Goal: Transaction & Acquisition: Register for event/course

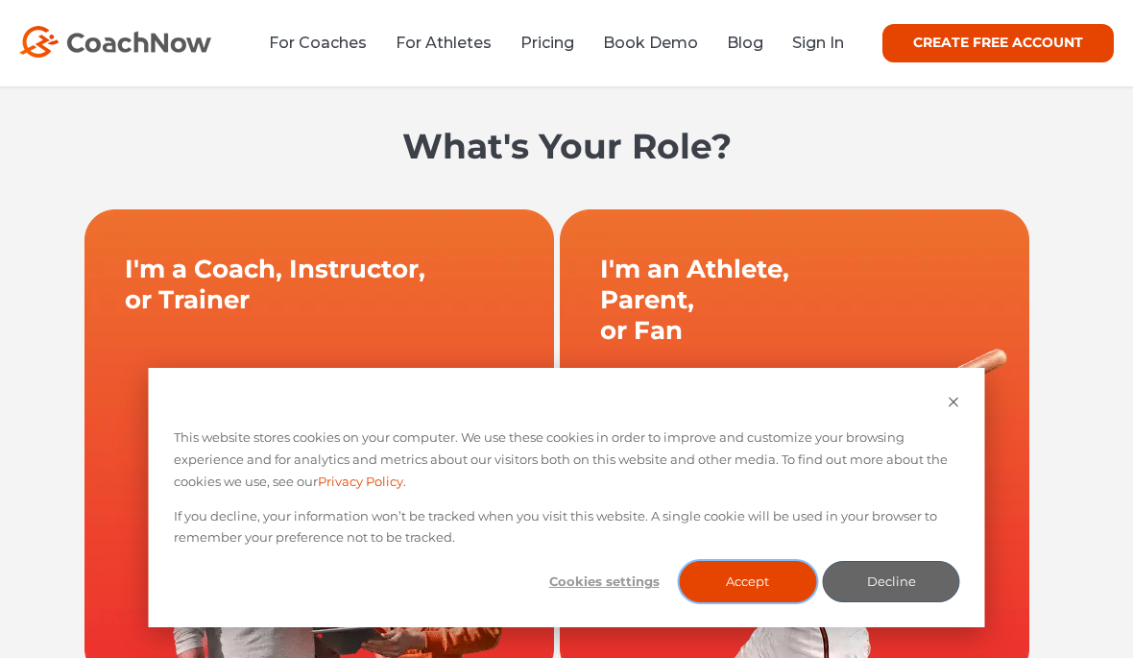
click at [766, 602] on button "Accept" at bounding box center [747, 581] width 137 height 41
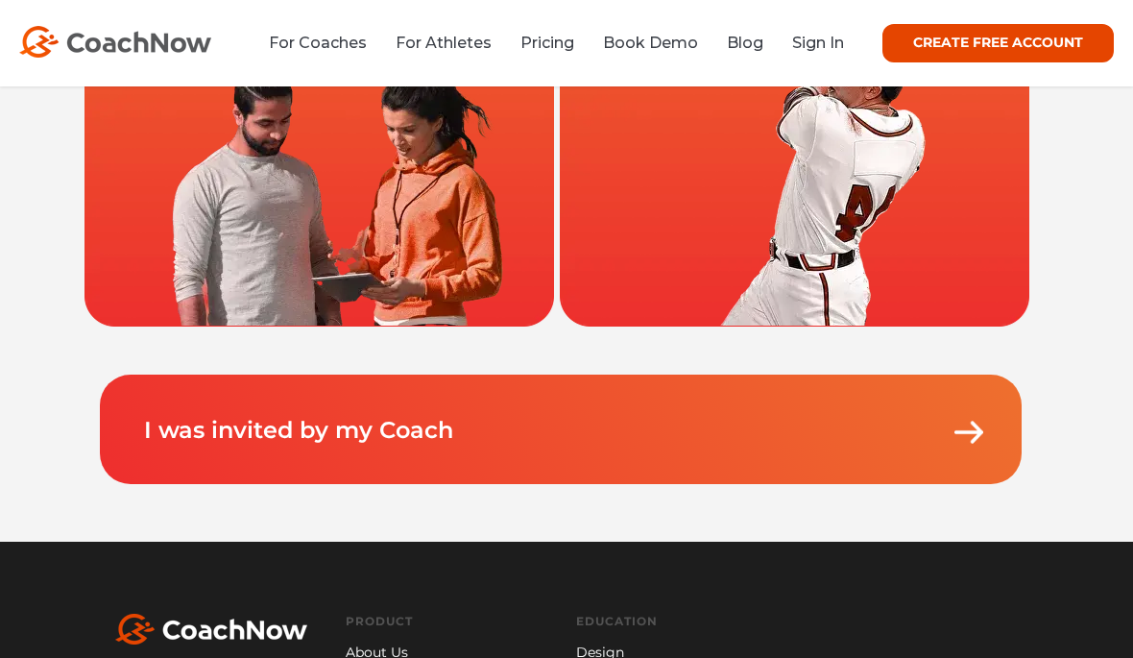
scroll to position [357, 0]
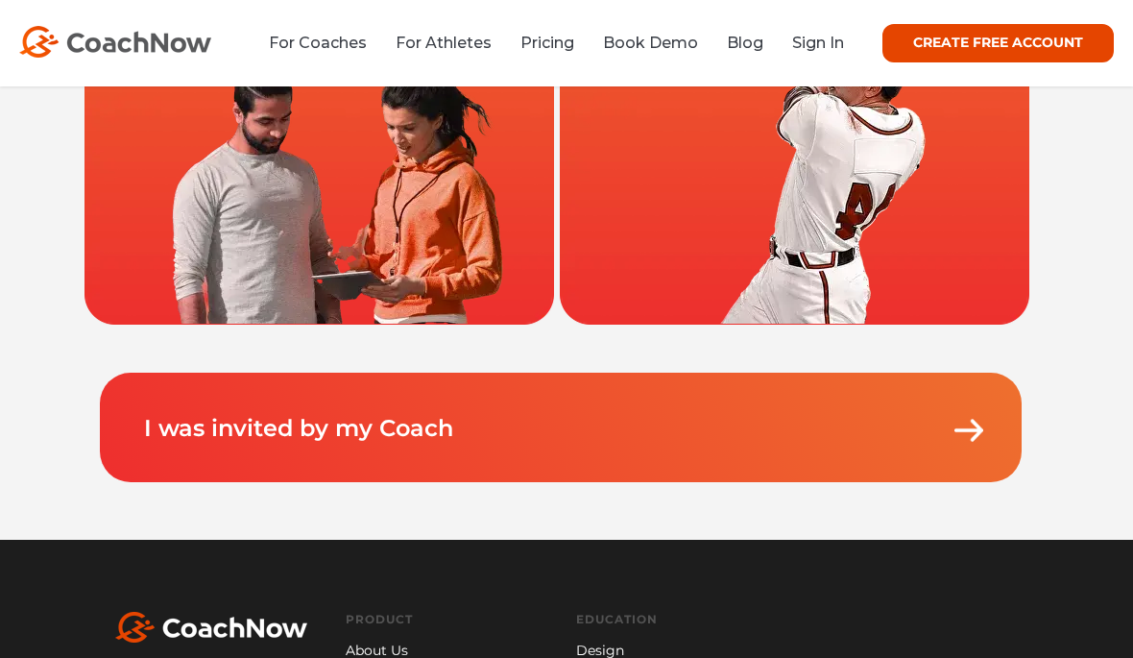
click at [776, 445] on p "I was invited by my Coach" at bounding box center [565, 409] width 845 height 73
click at [791, 433] on p "I was invited by my Coach" at bounding box center [565, 409] width 845 height 73
click at [162, 434] on link "I was invited by my Coach" at bounding box center [298, 428] width 309 height 28
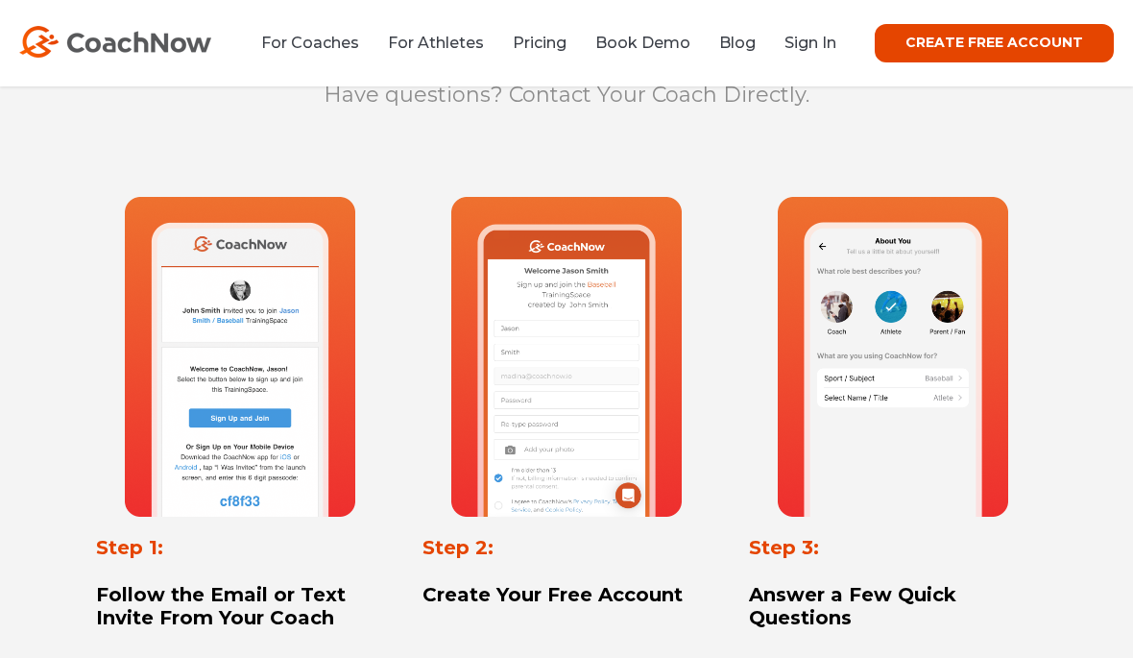
scroll to position [902, 0]
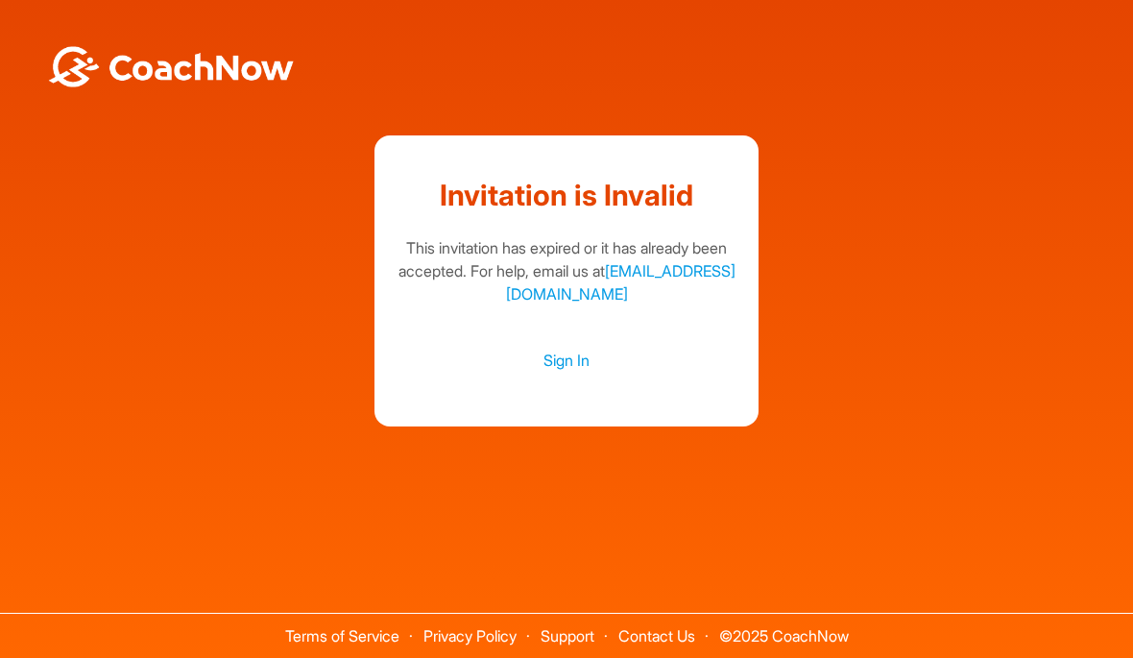
click at [555, 373] on link "Sign In" at bounding box center [567, 360] width 346 height 25
